Goal: Find specific page/section: Find specific page/section

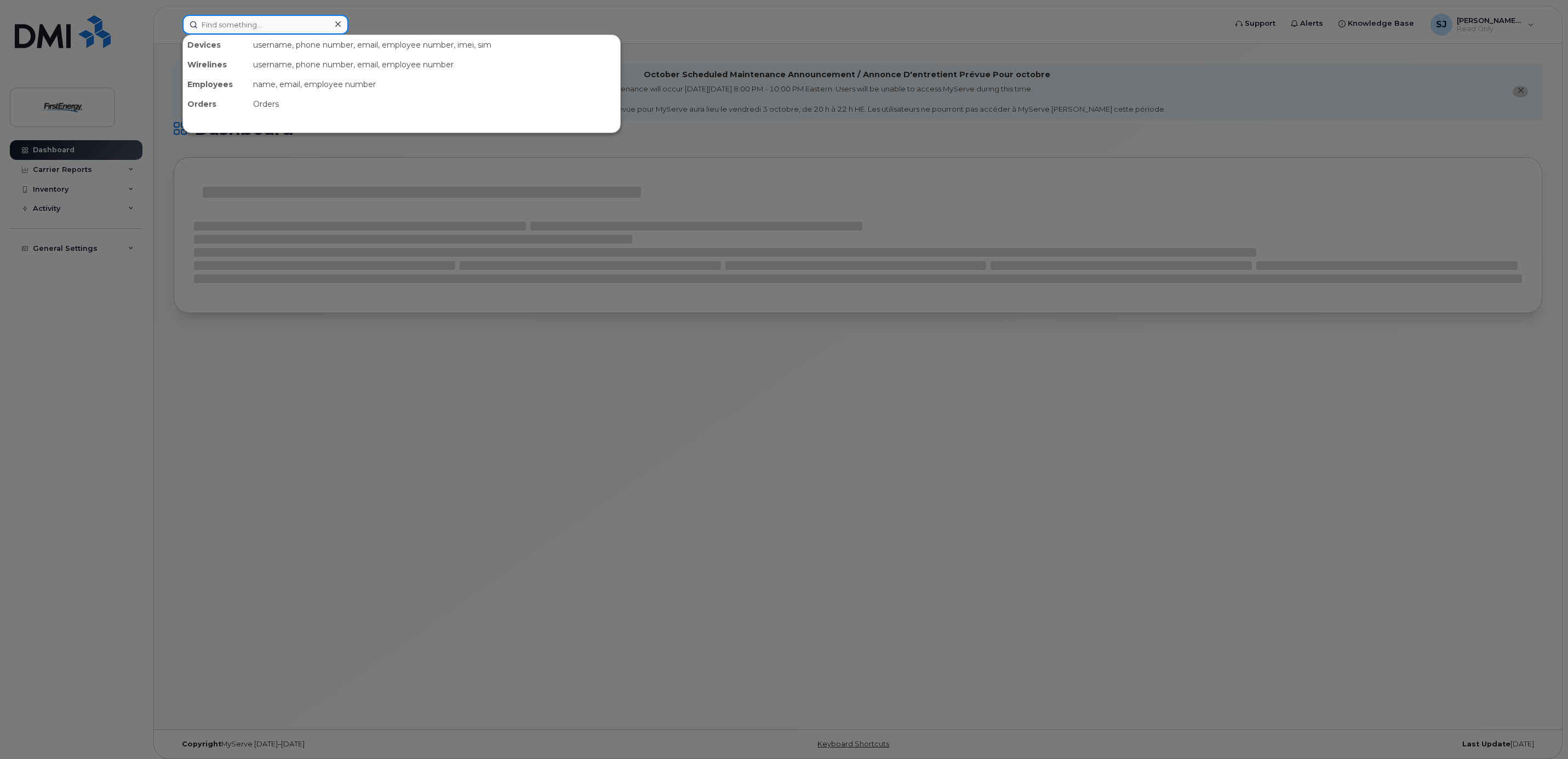
click at [275, 29] on input at bounding box center [265, 25] width 166 height 20
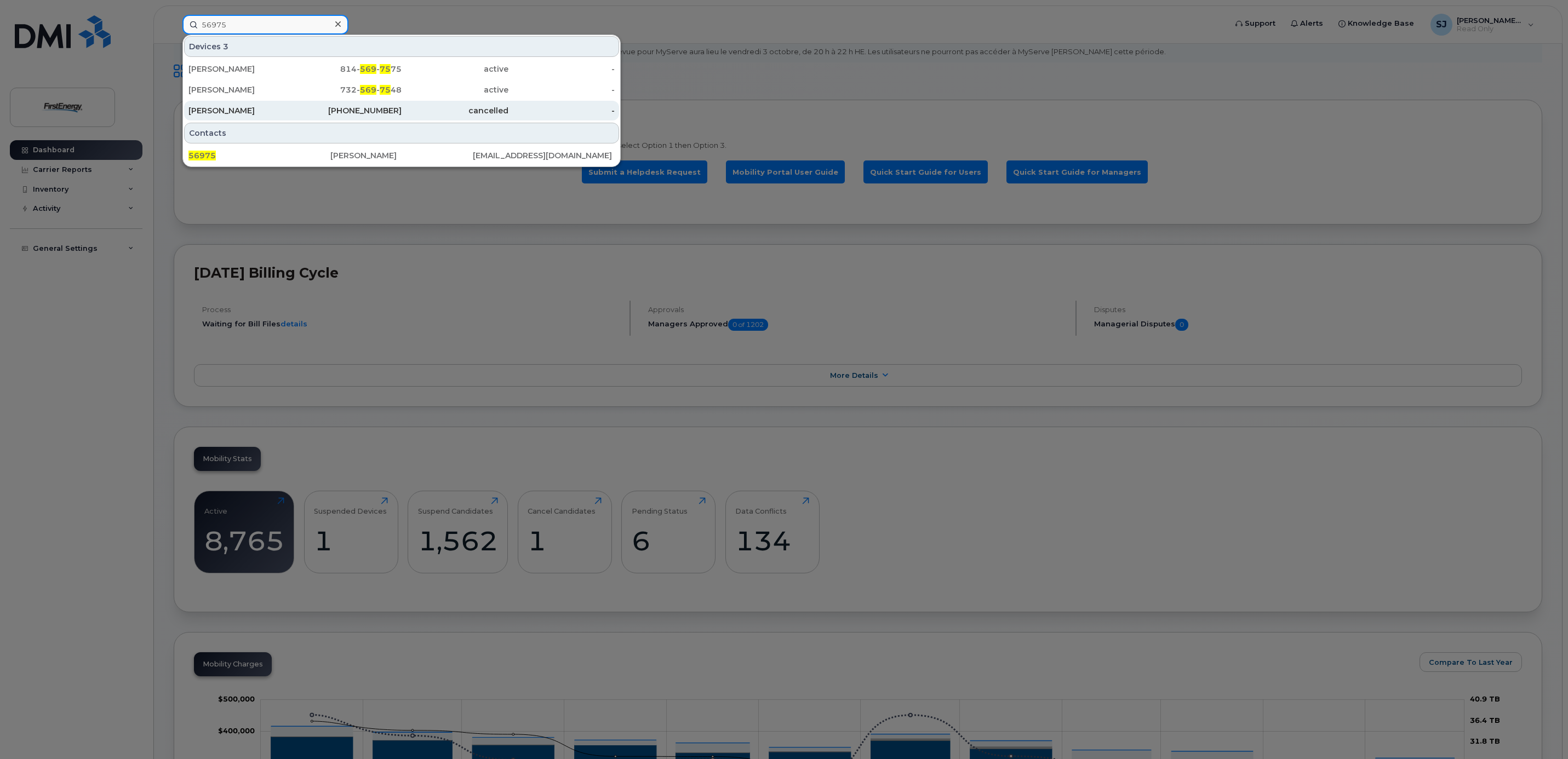
scroll to position [164, 0]
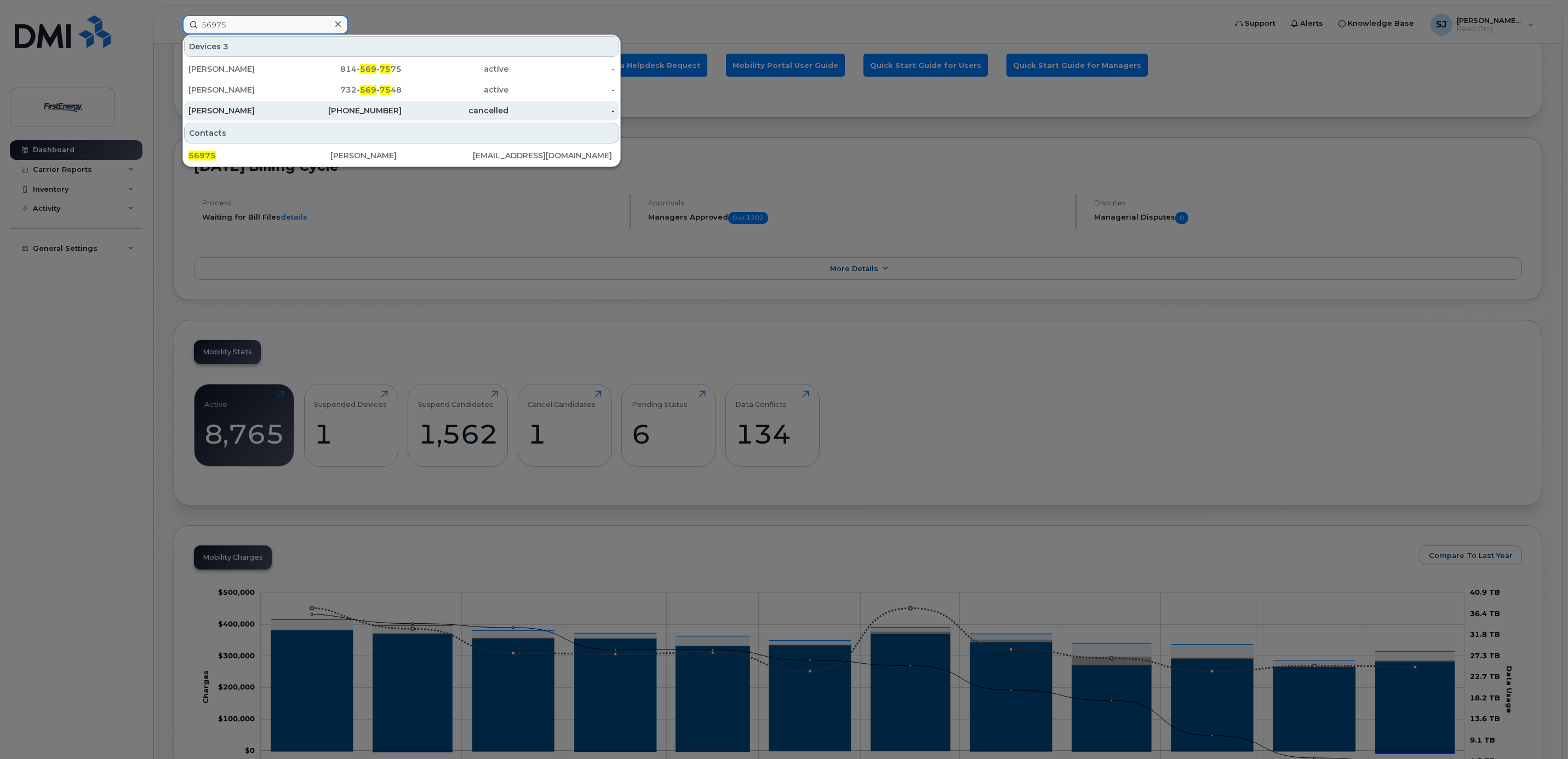
type input "56975"
click at [223, 111] on div "[PERSON_NAME]" at bounding box center [242, 111] width 107 height 11
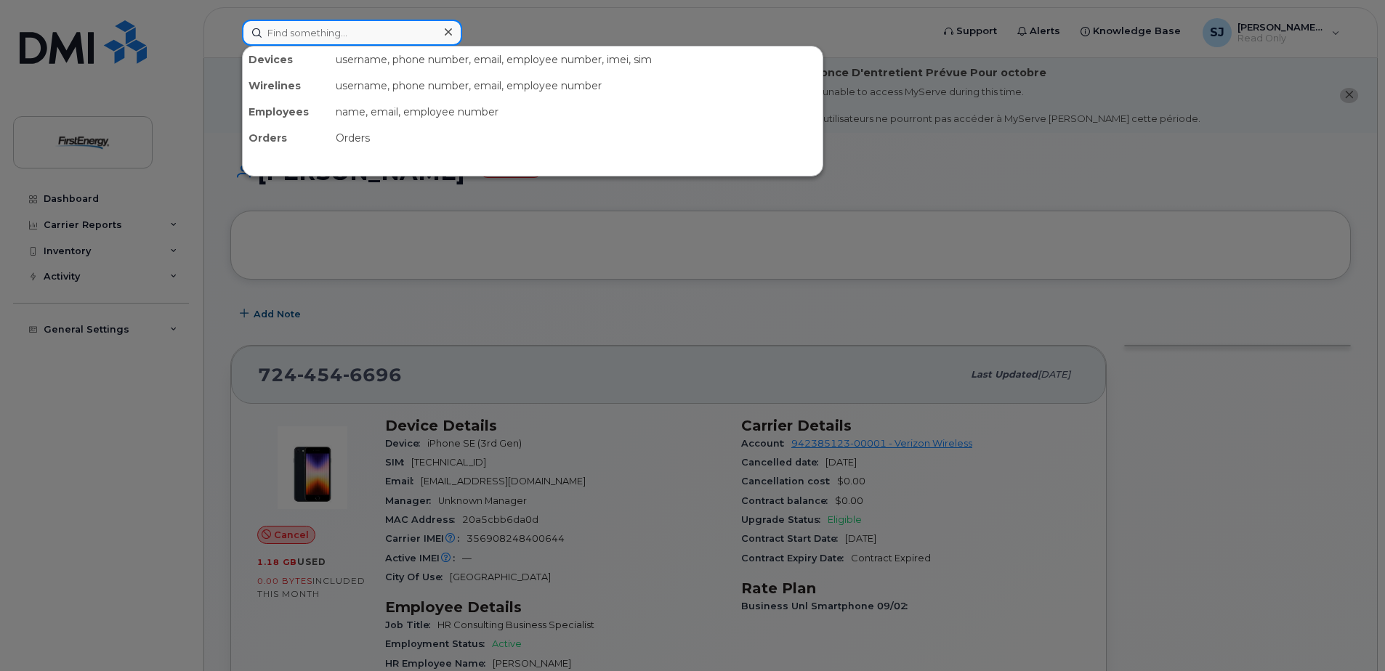
click at [354, 27] on input at bounding box center [352, 33] width 220 height 26
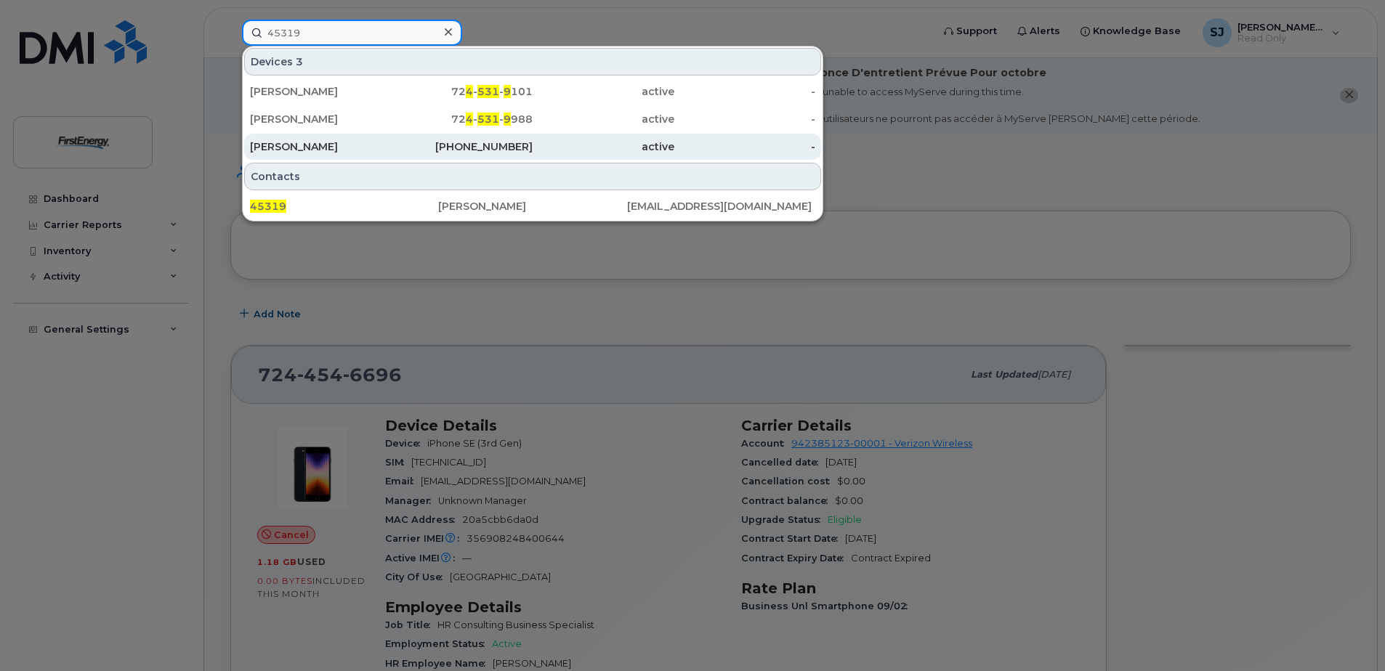
type input "45319"
click at [308, 151] on div "[PERSON_NAME]" at bounding box center [321, 147] width 142 height 15
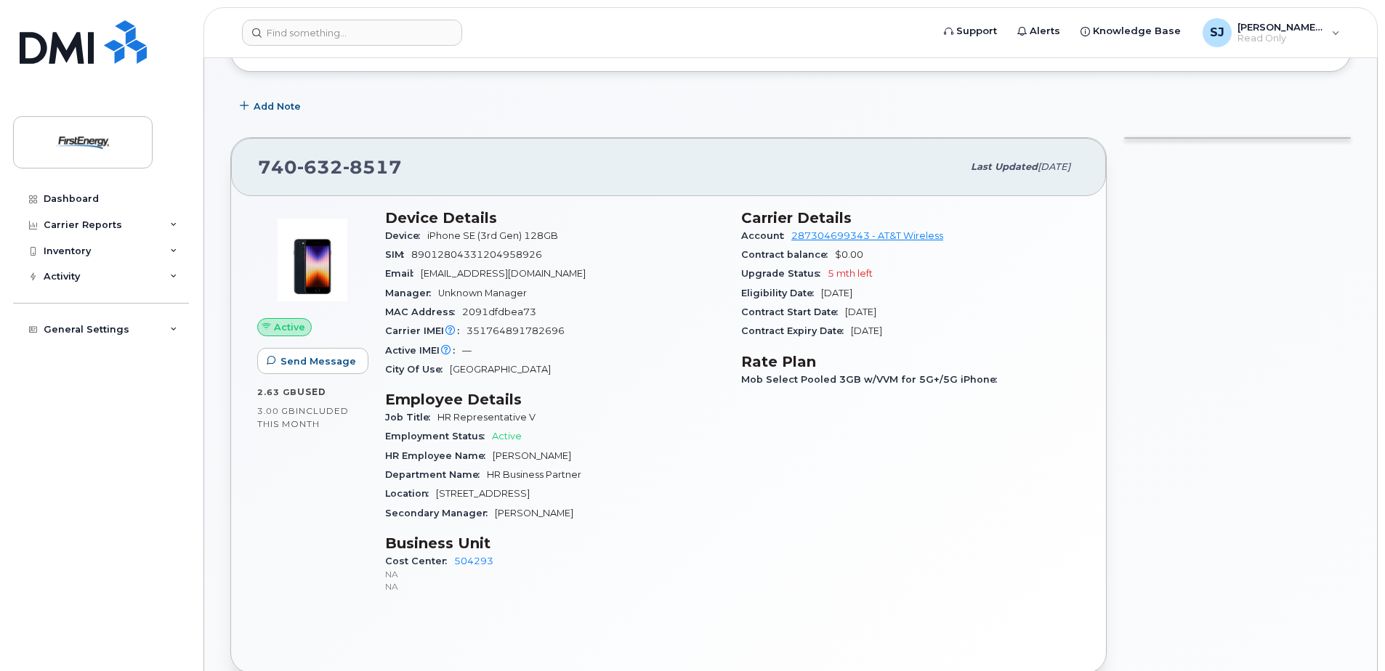
scroll to position [291, 0]
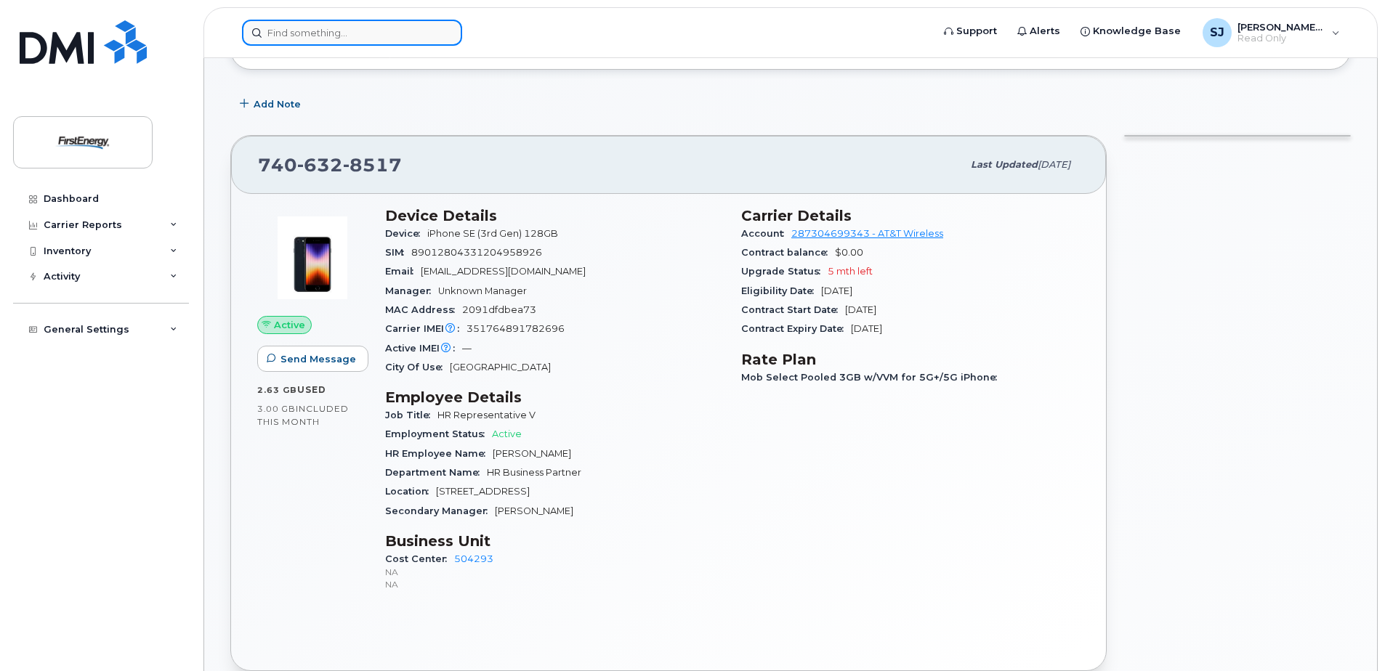
click at [373, 38] on input at bounding box center [352, 33] width 220 height 26
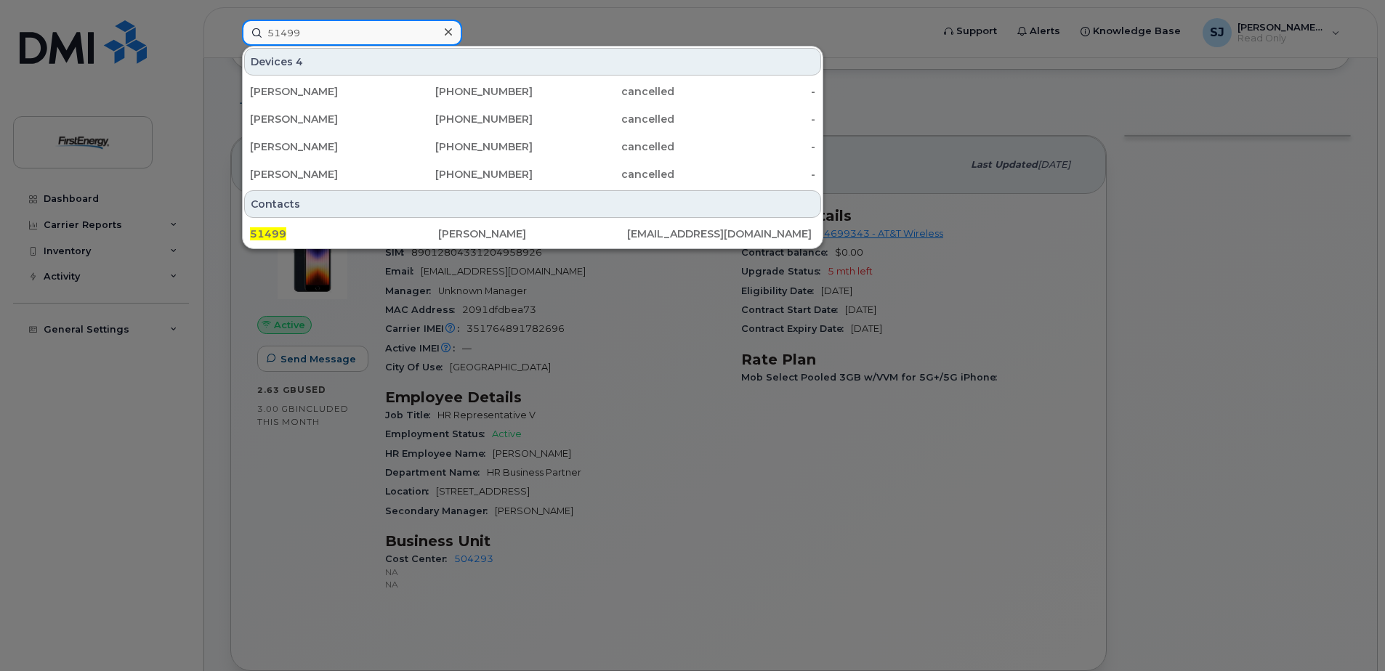
drag, startPoint x: 354, startPoint y: 31, endPoint x: 246, endPoint y: 32, distance: 107.5
click at [246, 32] on input "51499" at bounding box center [352, 33] width 220 height 26
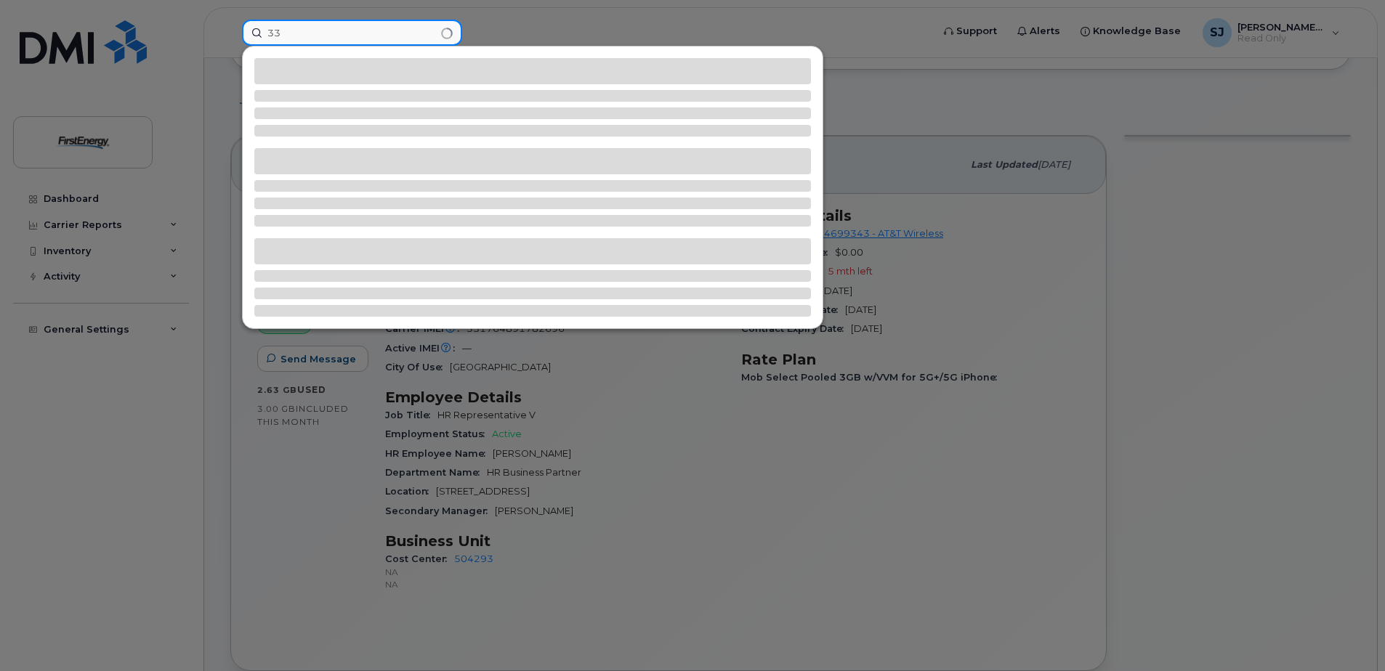
type input "3"
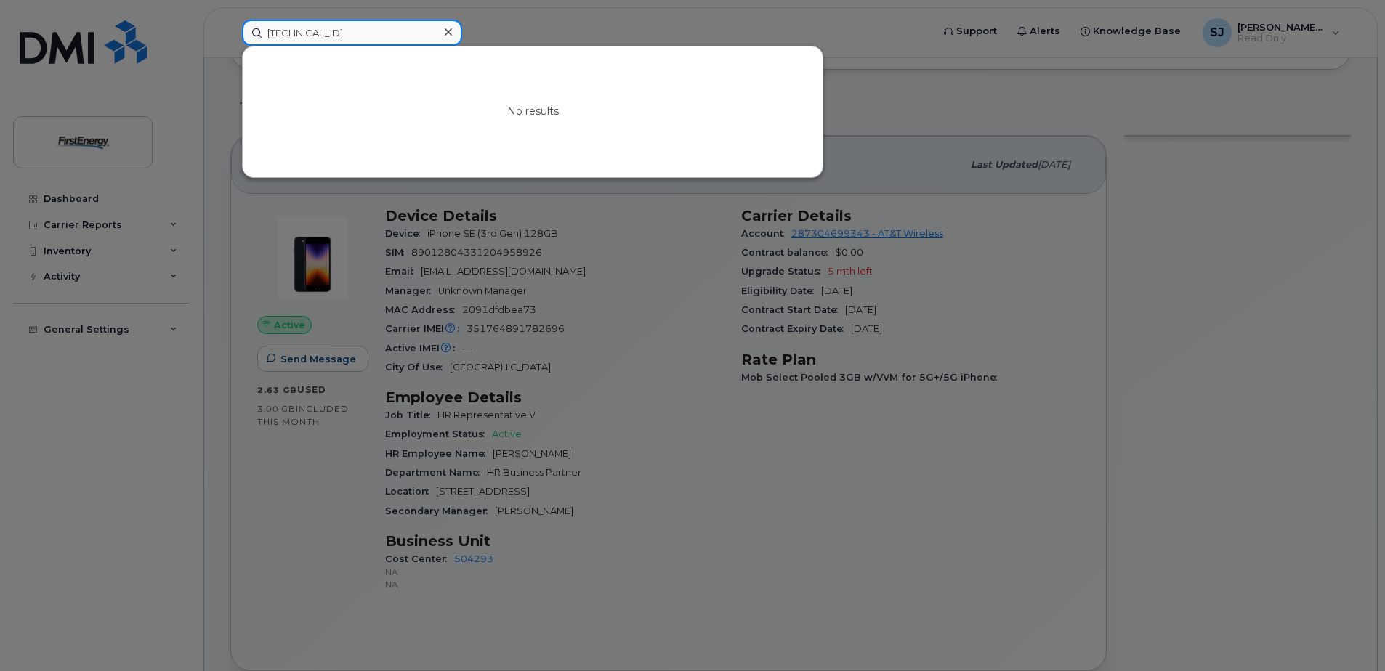
type input "89148000005236685285"
click at [448, 33] on icon at bounding box center [448, 31] width 7 height 7
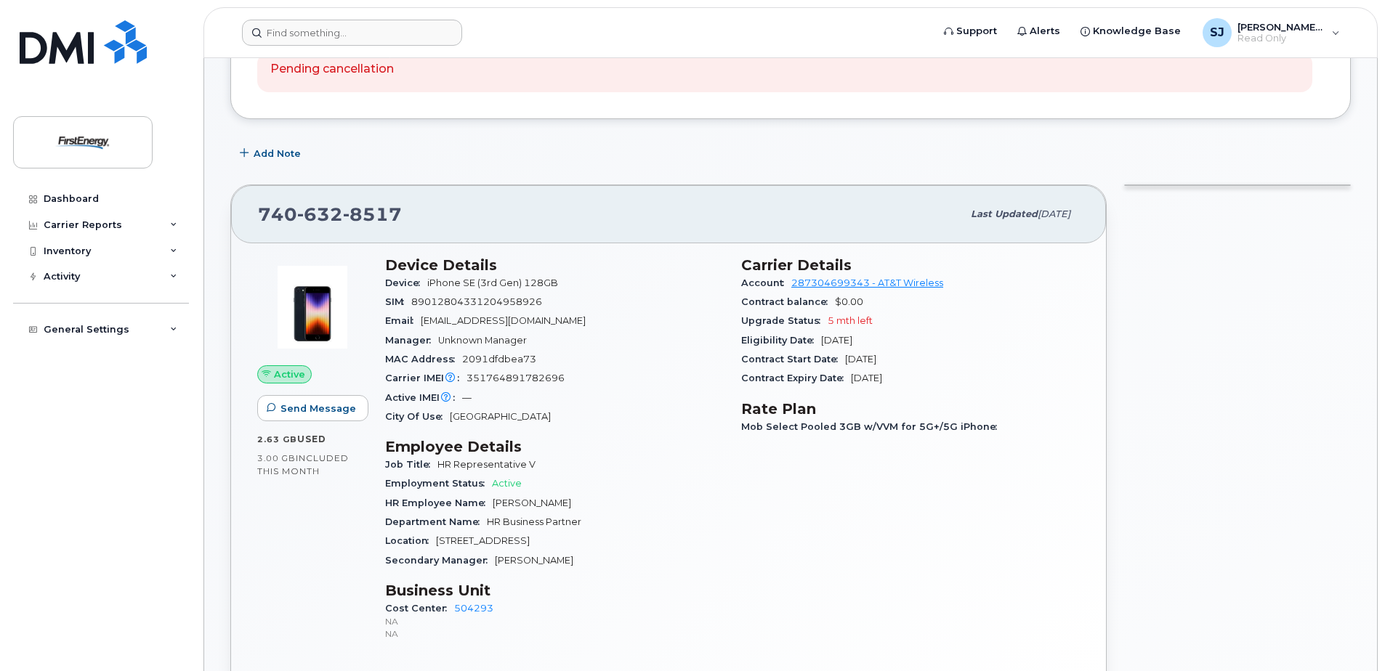
scroll to position [218, 0]
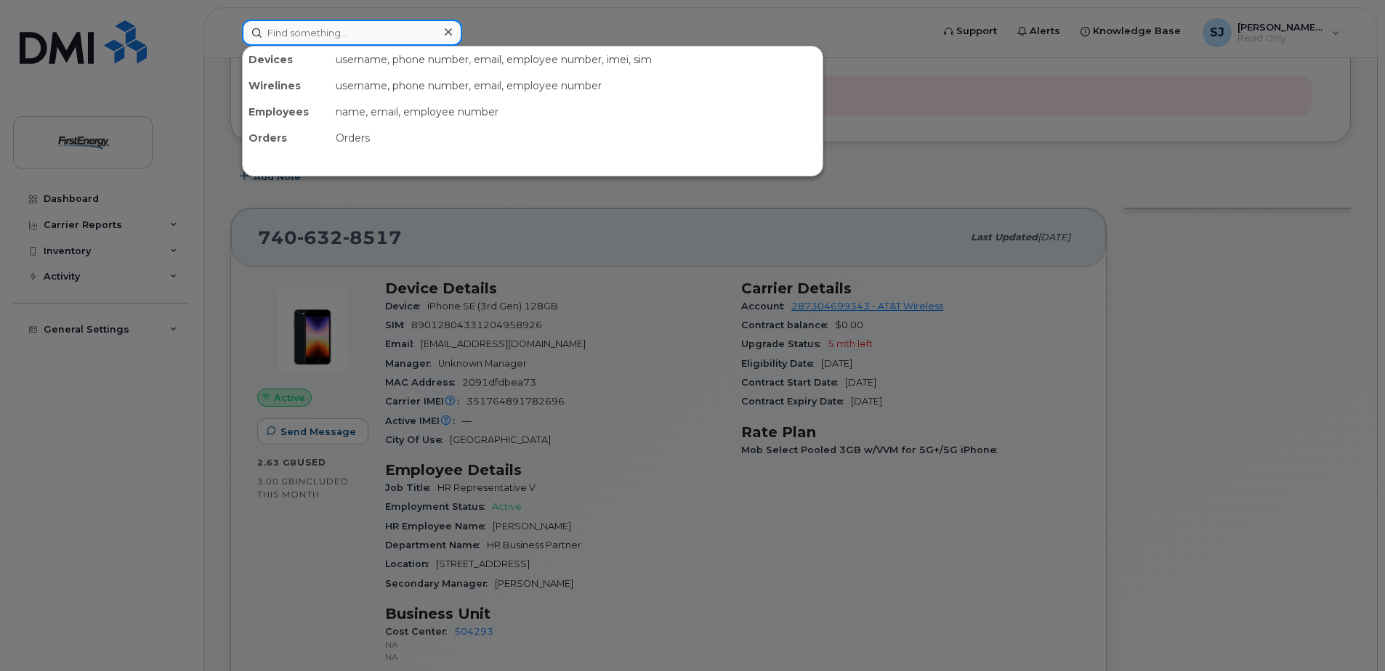
click at [448, 33] on div at bounding box center [352, 33] width 220 height 26
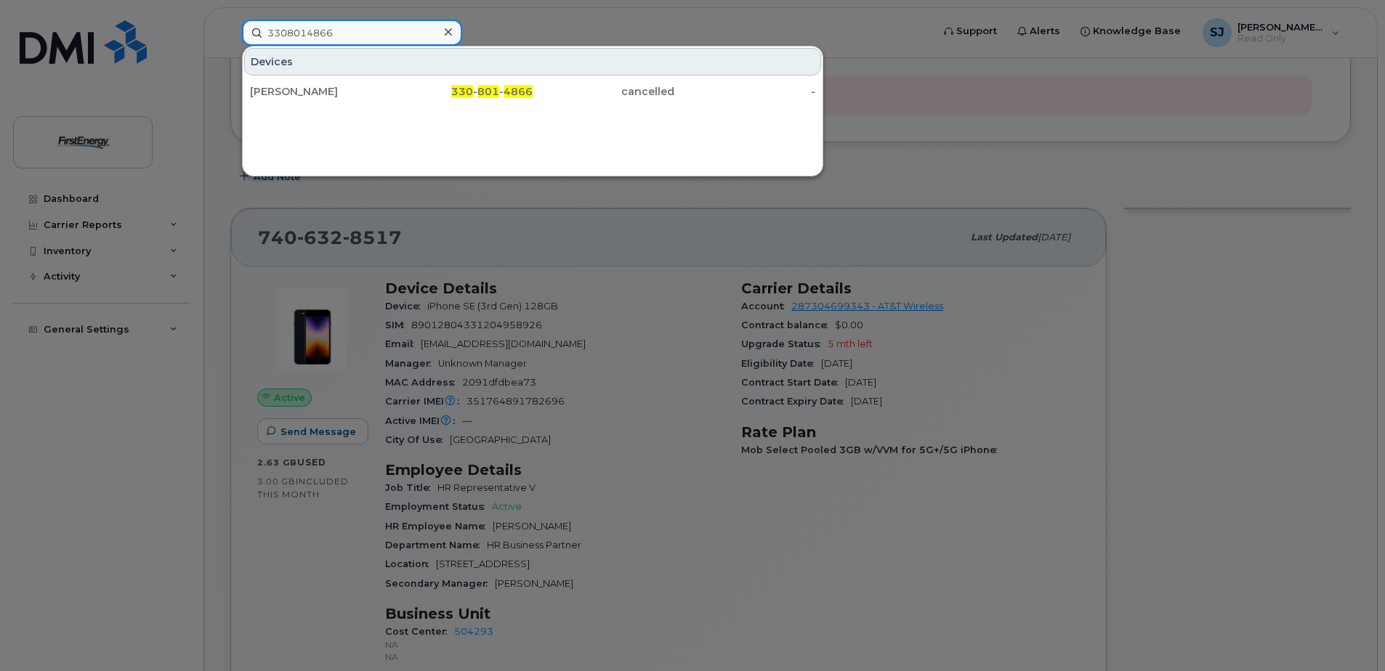
type input "3308014866"
click at [443, 32] on div at bounding box center [447, 32] width 21 height 21
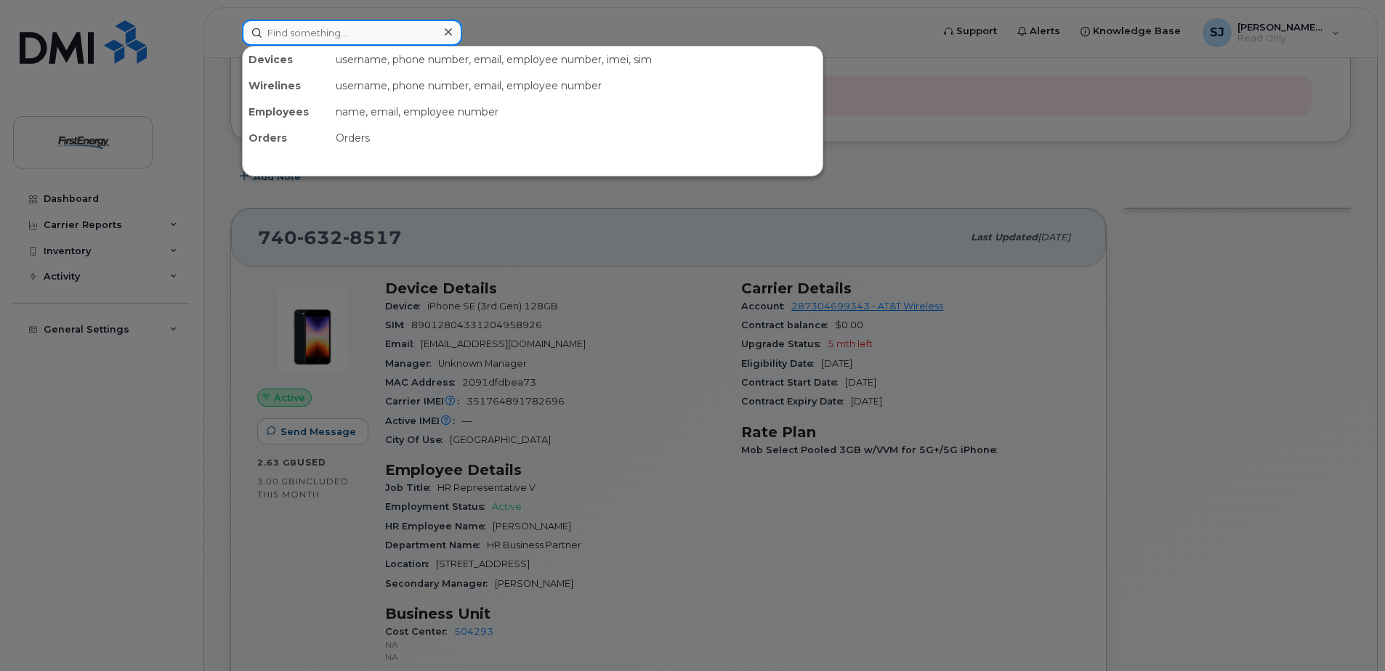
click at [349, 28] on input at bounding box center [352, 33] width 220 height 26
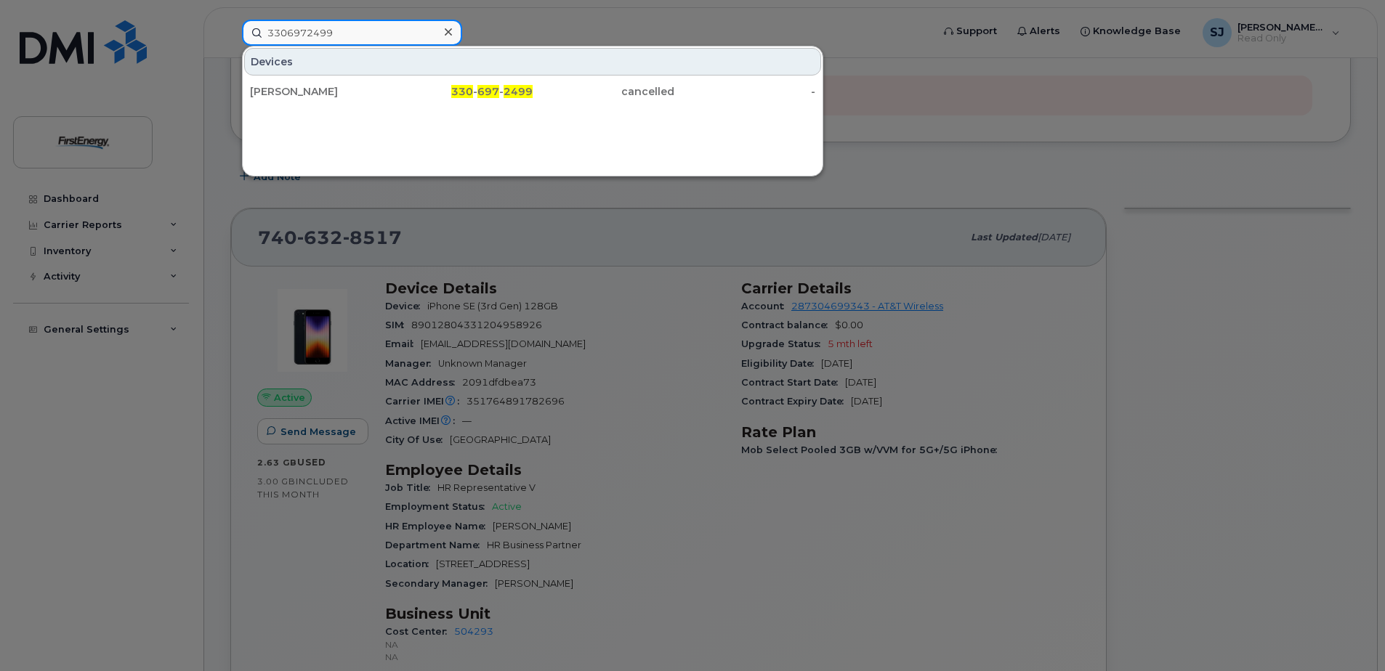
drag, startPoint x: 351, startPoint y: 28, endPoint x: 235, endPoint y: 26, distance: 115.5
click at [235, 26] on div "3306972499 Devices TED H MCQUAIN 330 - 697 - 2499 cancelled -" at bounding box center [581, 33] width 703 height 26
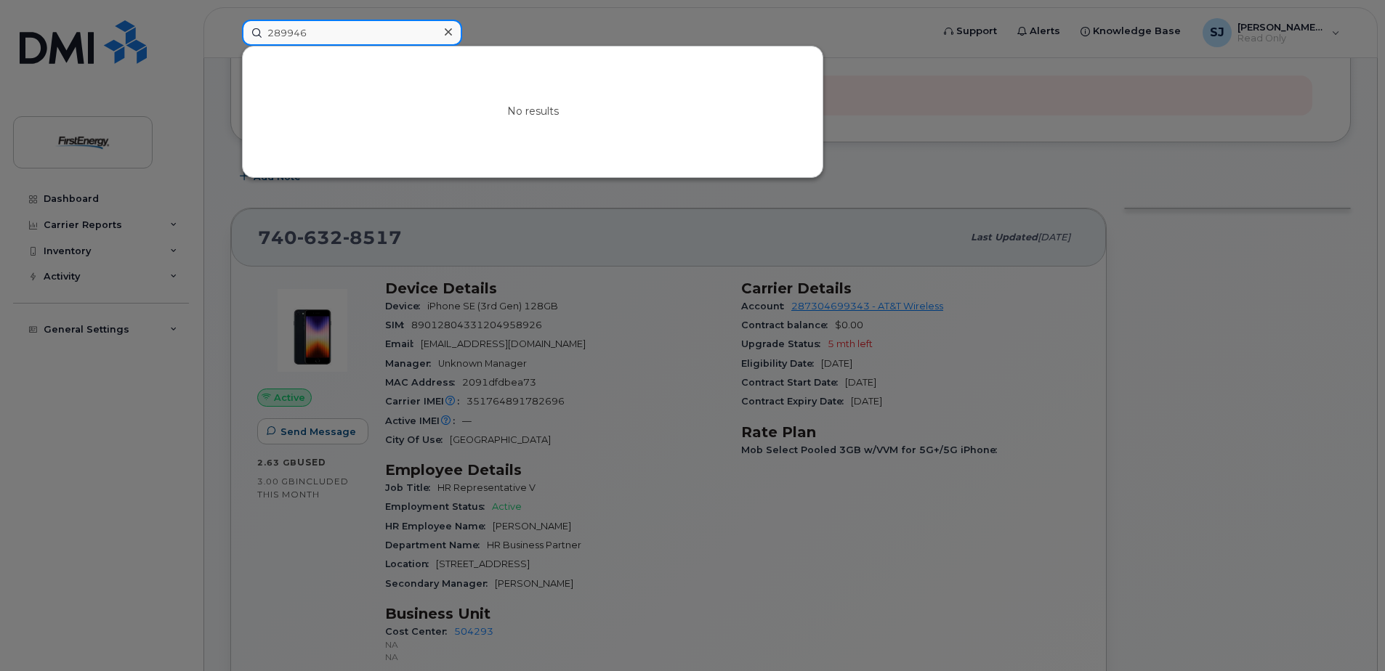
type input "289946"
click at [445, 31] on icon at bounding box center [448, 32] width 7 height 12
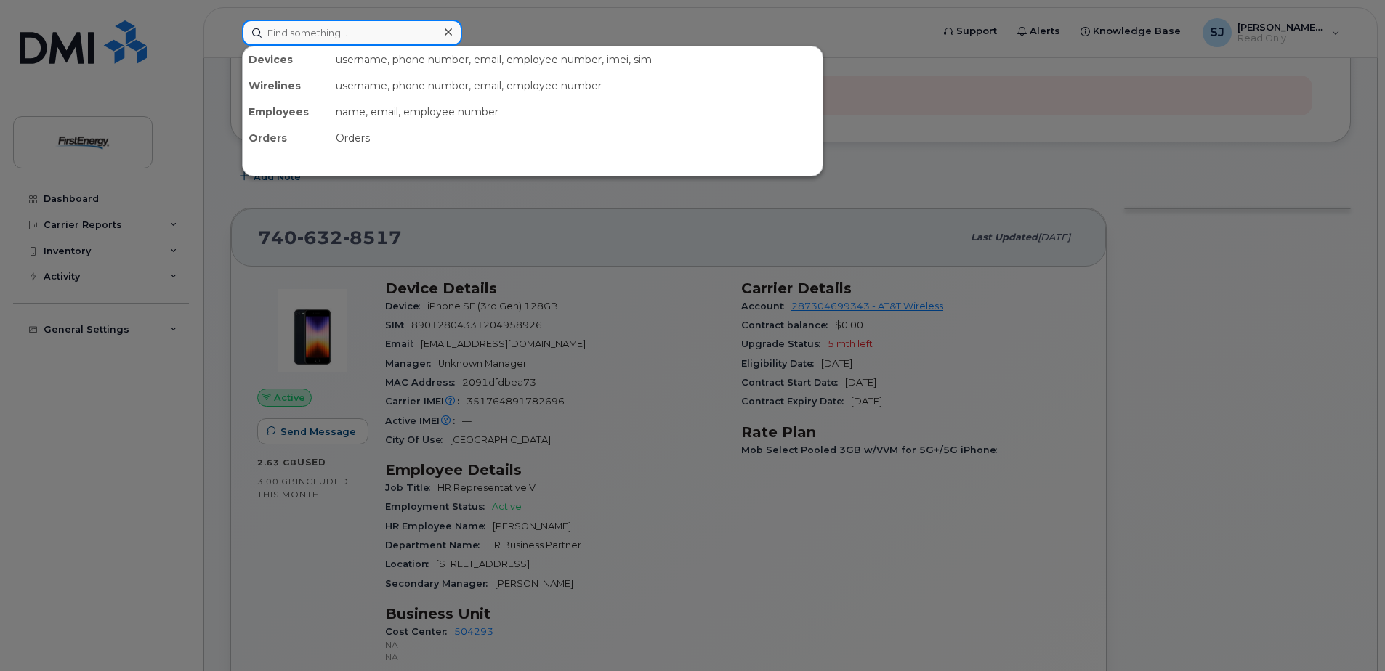
click at [392, 32] on input at bounding box center [352, 33] width 220 height 26
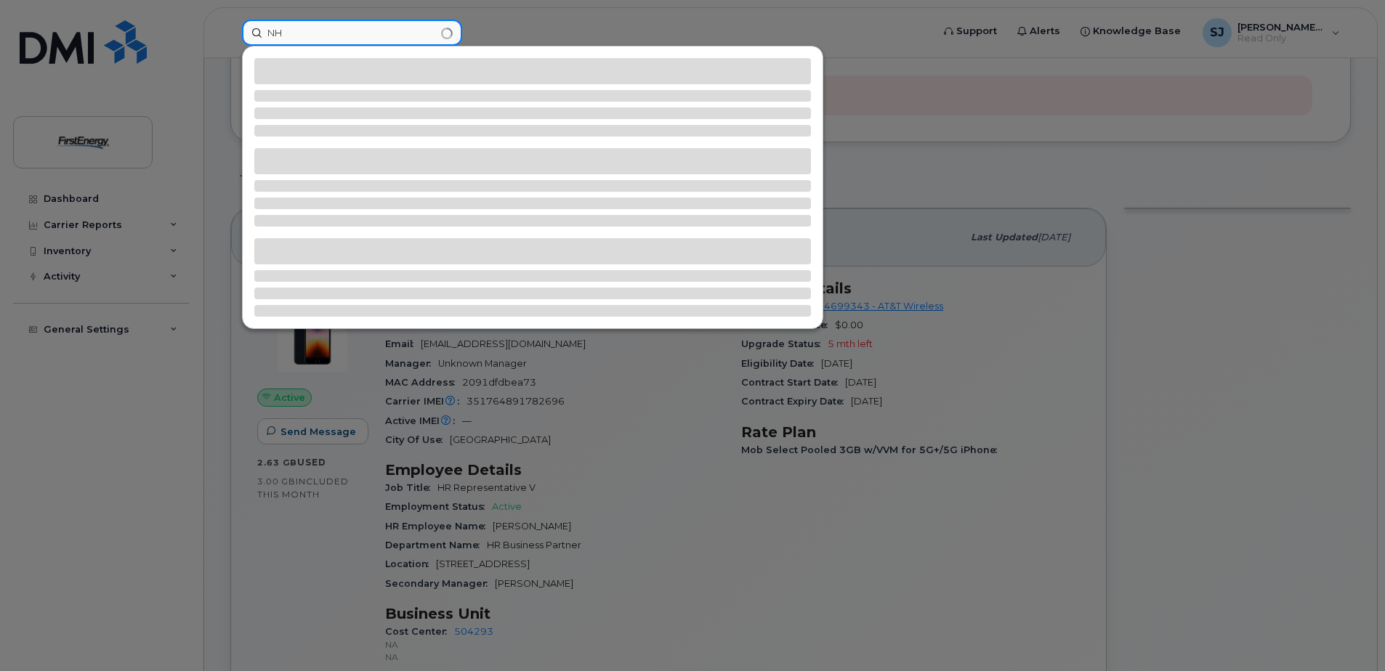
type input "N"
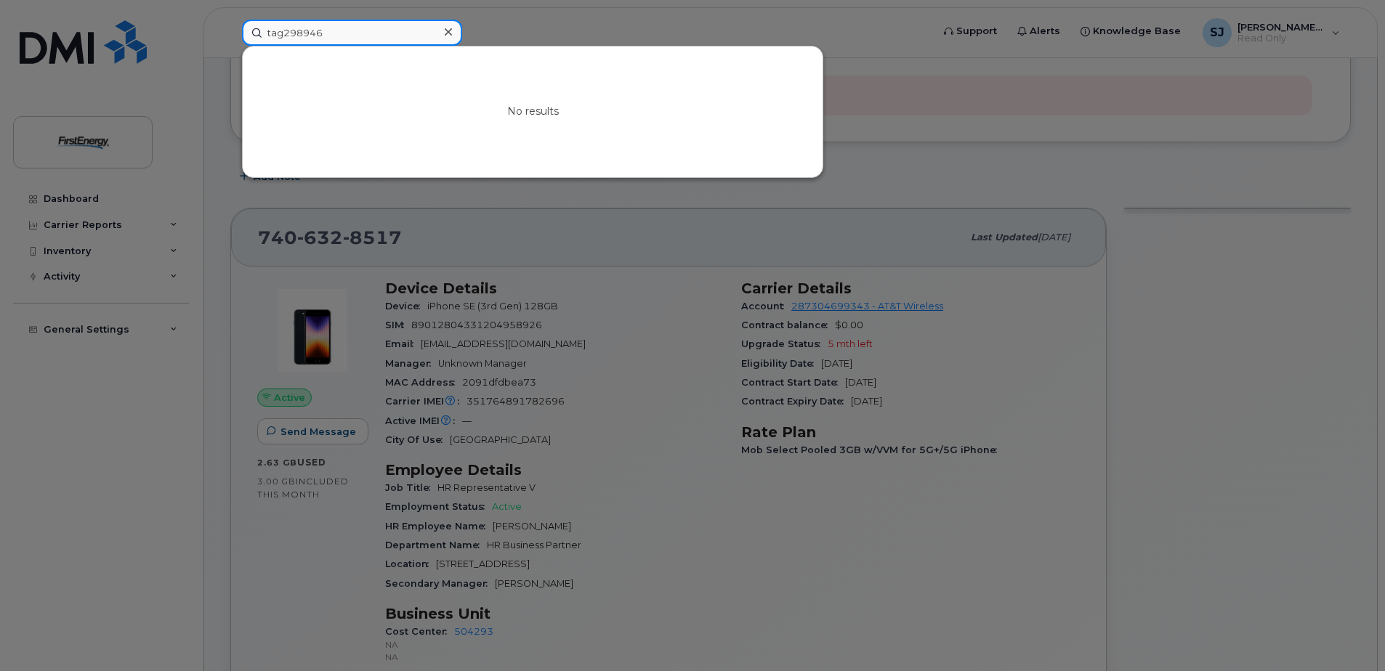
type input "tag298946"
click at [448, 31] on icon at bounding box center [448, 31] width 7 height 7
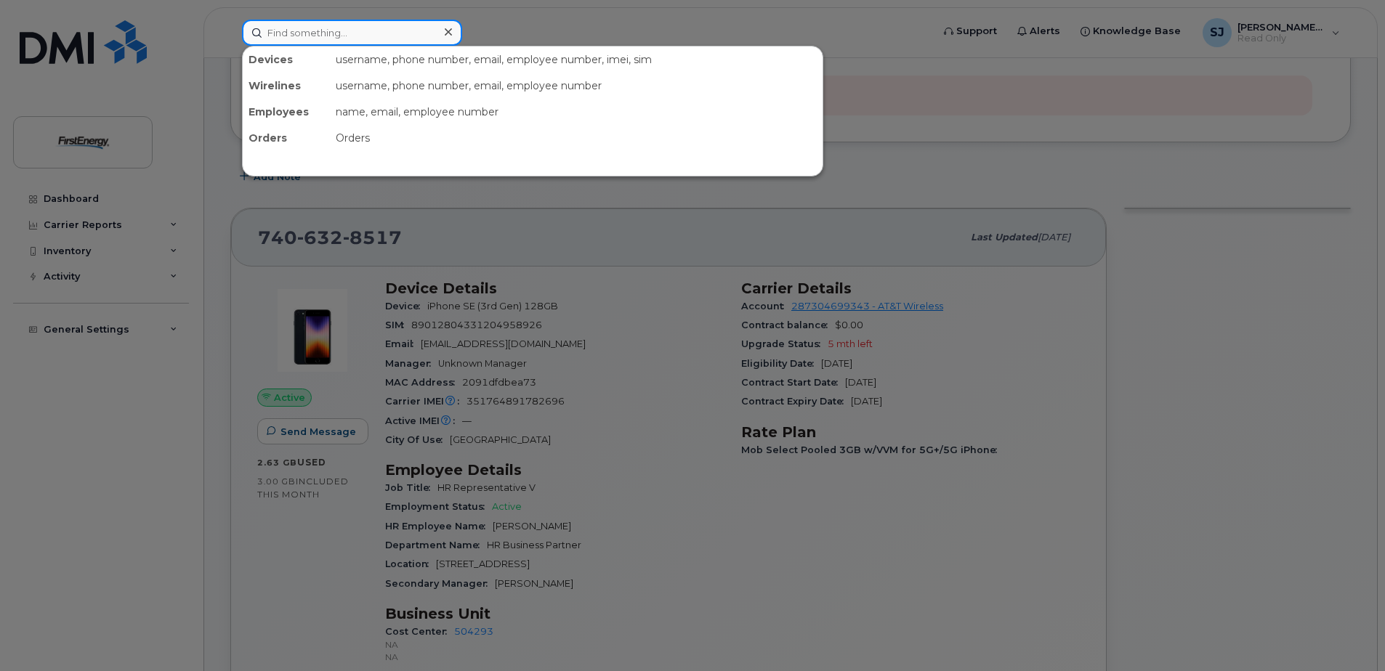
click at [397, 37] on input at bounding box center [352, 33] width 220 height 26
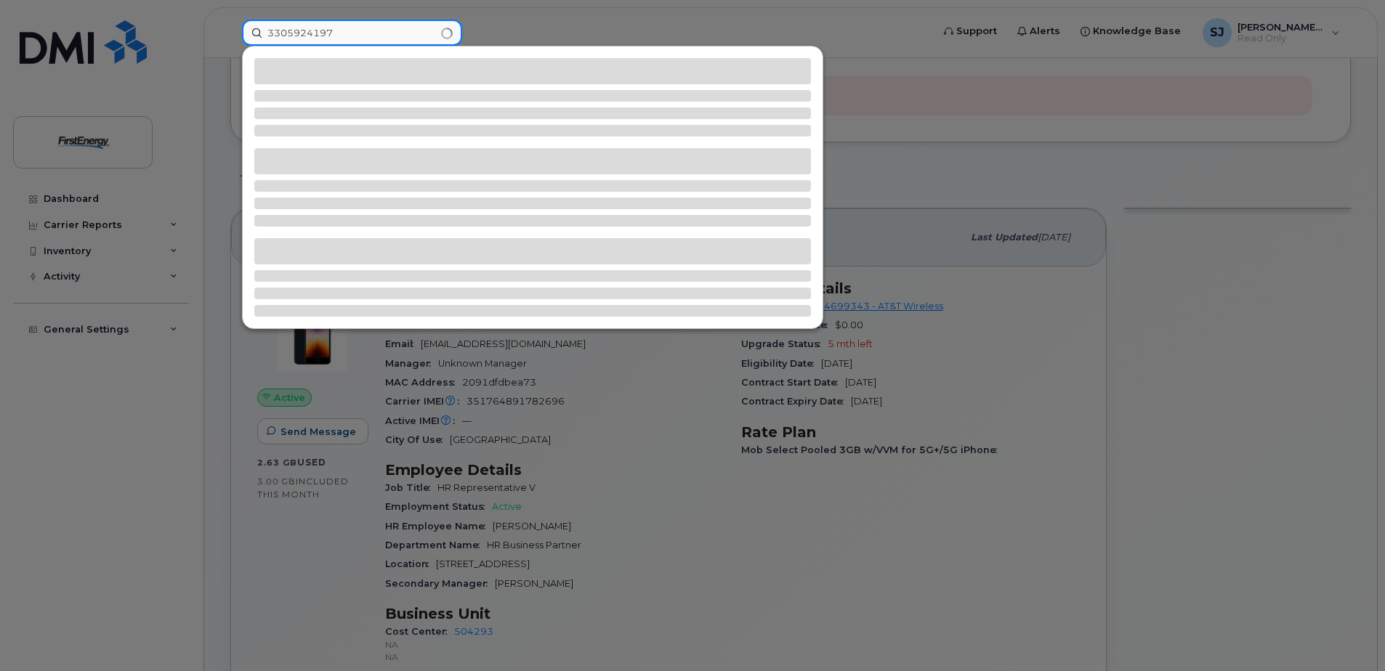
type input "3305924197"
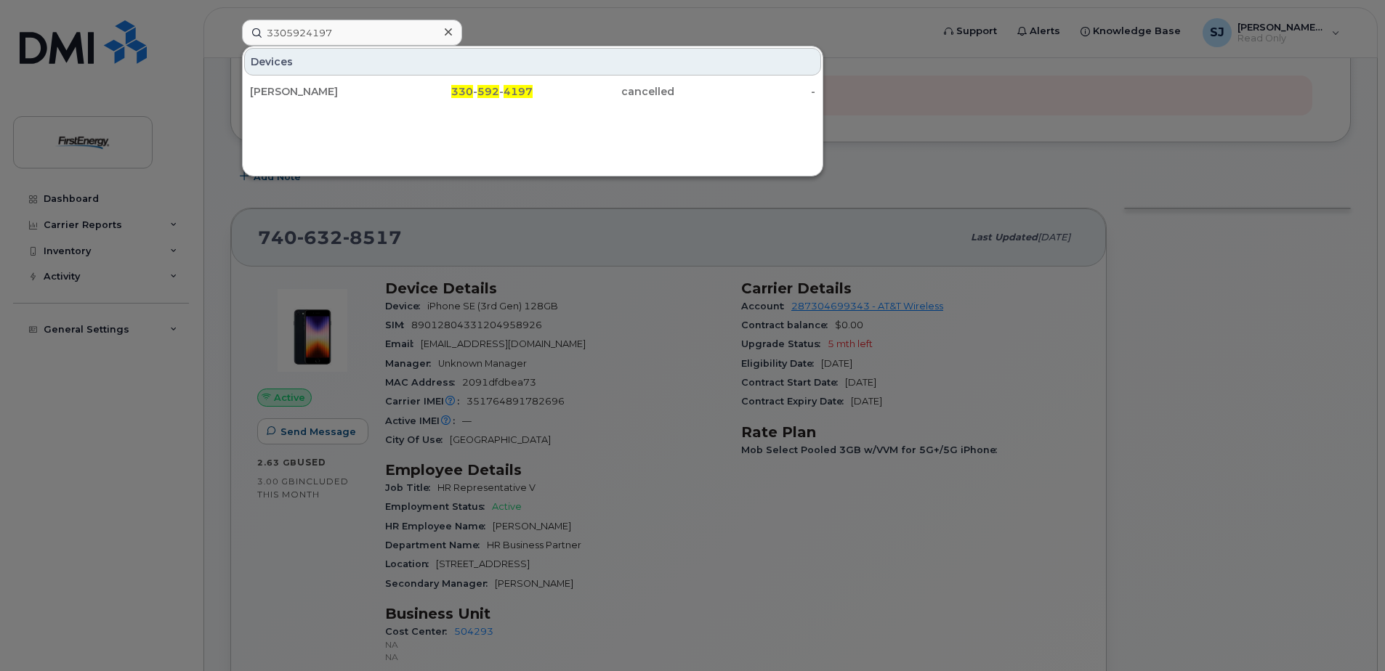
click at [445, 32] on icon at bounding box center [448, 32] width 7 height 12
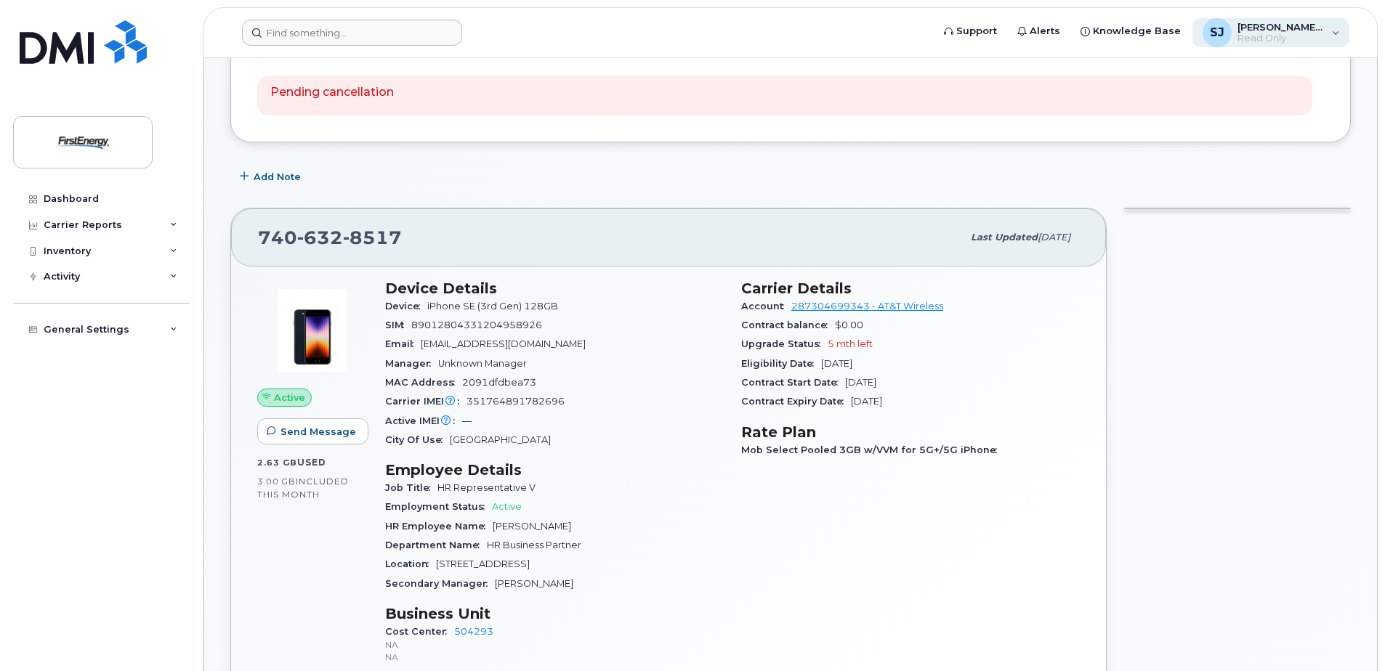
click at [1343, 39] on div "SJ Smith Jr, Allen E Read Only" at bounding box center [1271, 32] width 158 height 29
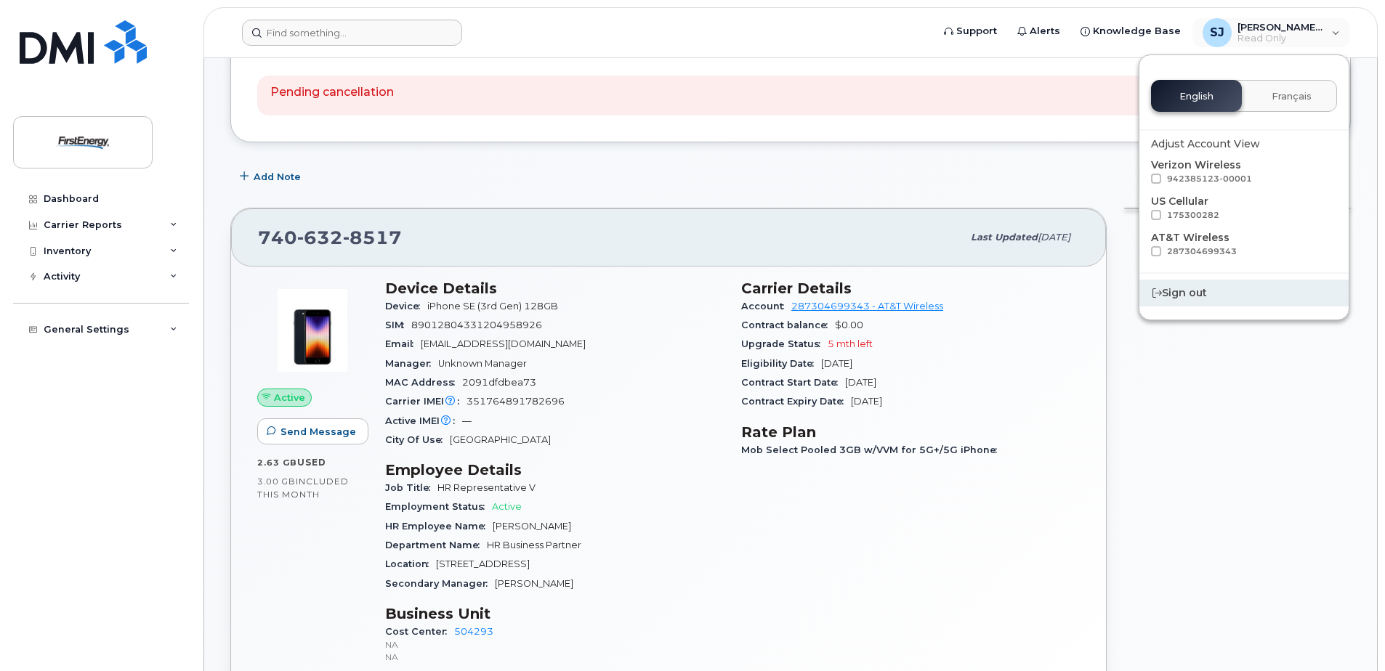
click at [1187, 296] on div "Sign out" at bounding box center [1243, 293] width 209 height 27
